Goal: Navigation & Orientation: Go to known website

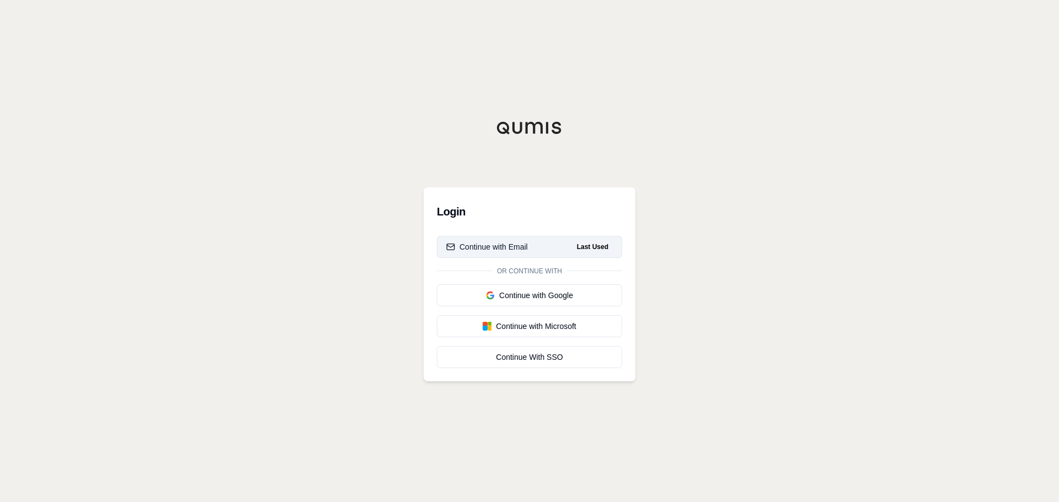
click at [565, 246] on button "Continue with Email Last Used" at bounding box center [529, 247] width 185 height 22
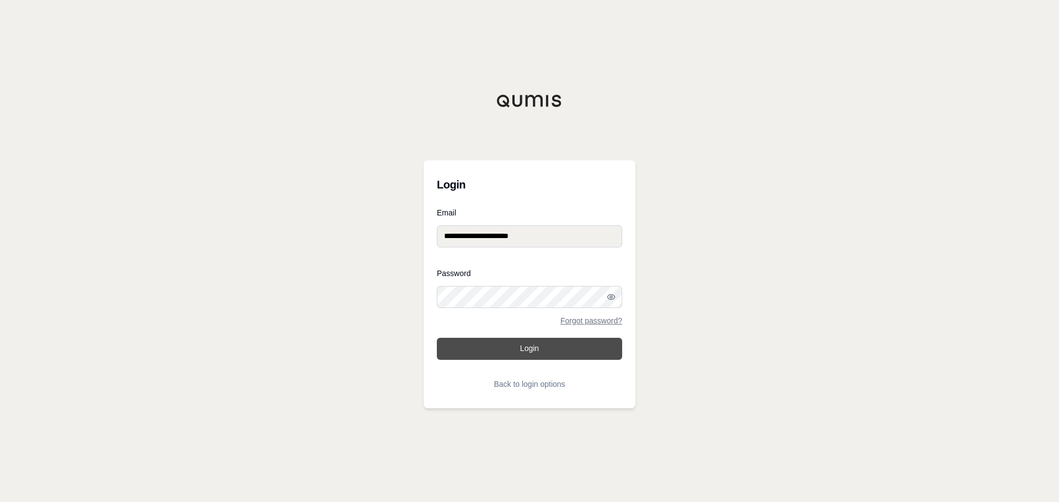
click at [522, 355] on button "Login" at bounding box center [529, 349] width 185 height 22
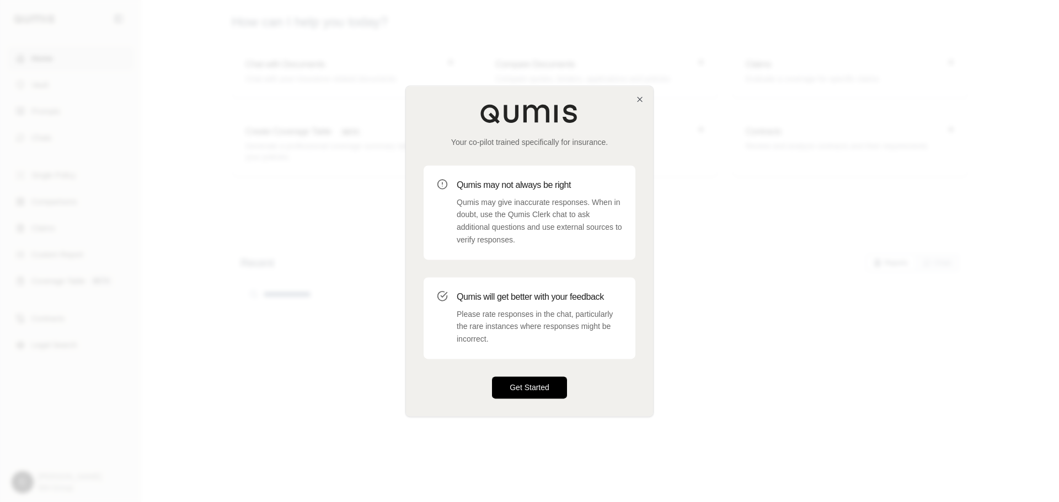
click at [528, 389] on button "Get Started" at bounding box center [529, 388] width 75 height 22
